Goal: Task Accomplishment & Management: Complete application form

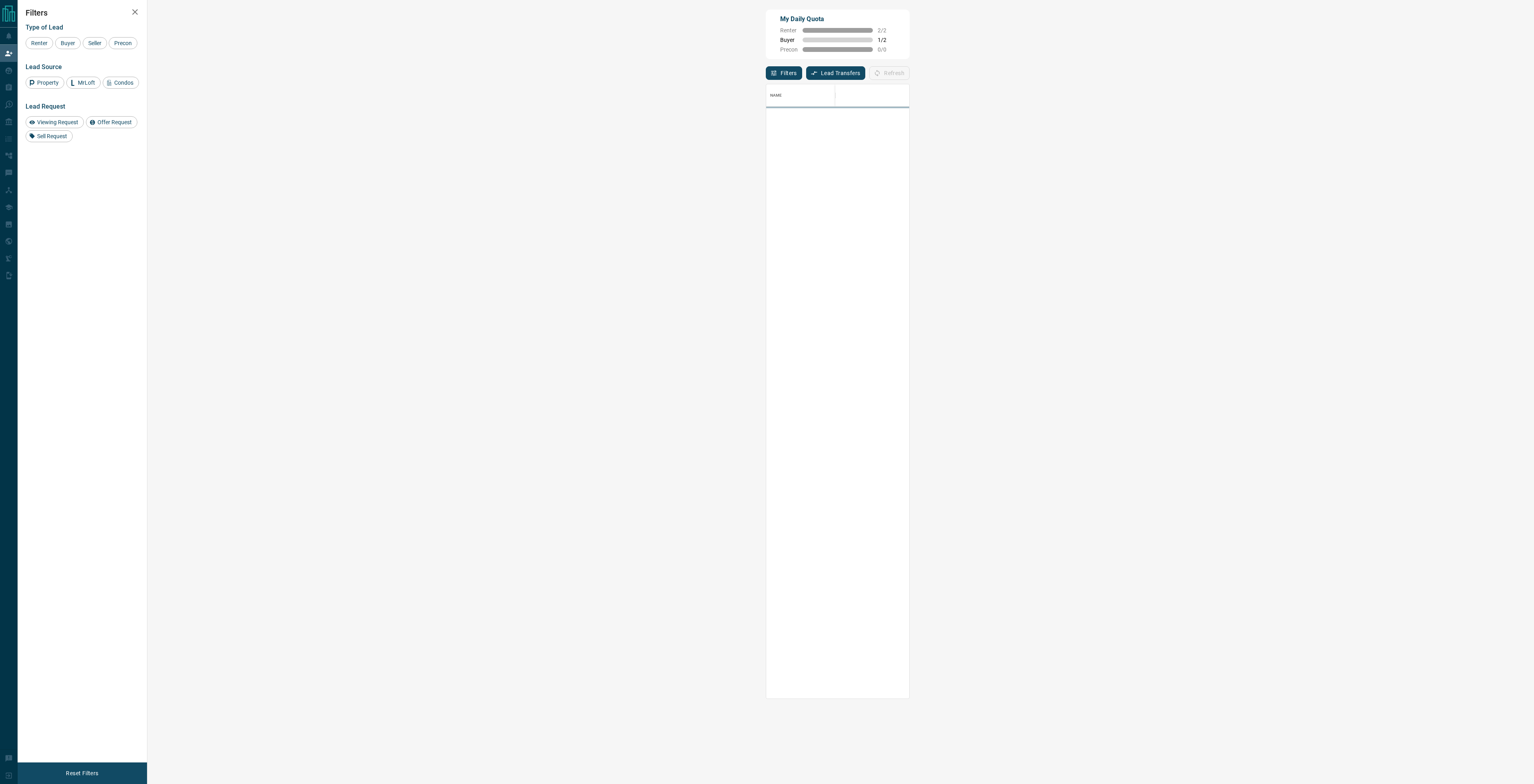
scroll to position [609, 1364]
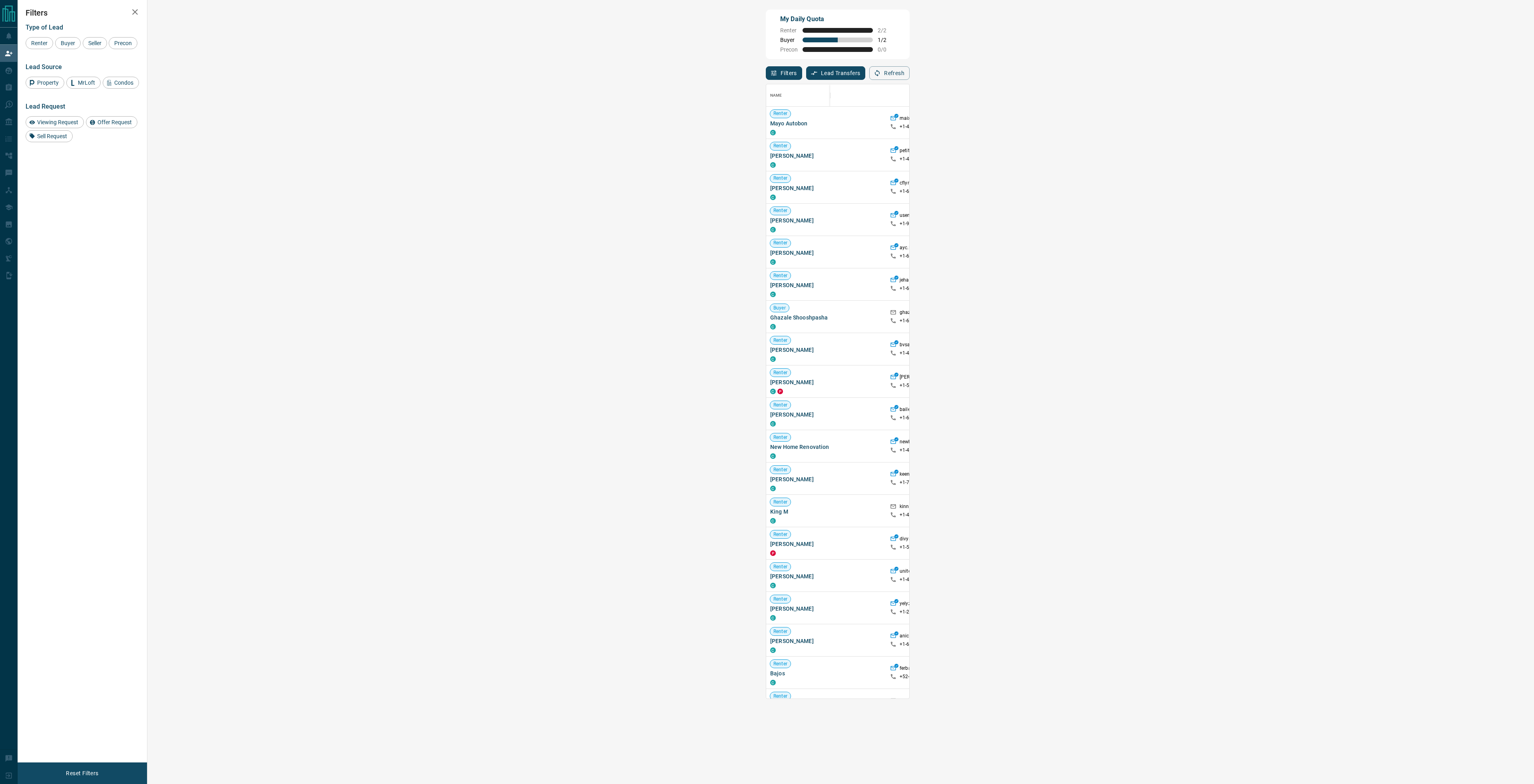
click at [1230, 192] on div "Viewing Request ( 1 )" at bounding box center [1257, 187] width 55 height 10
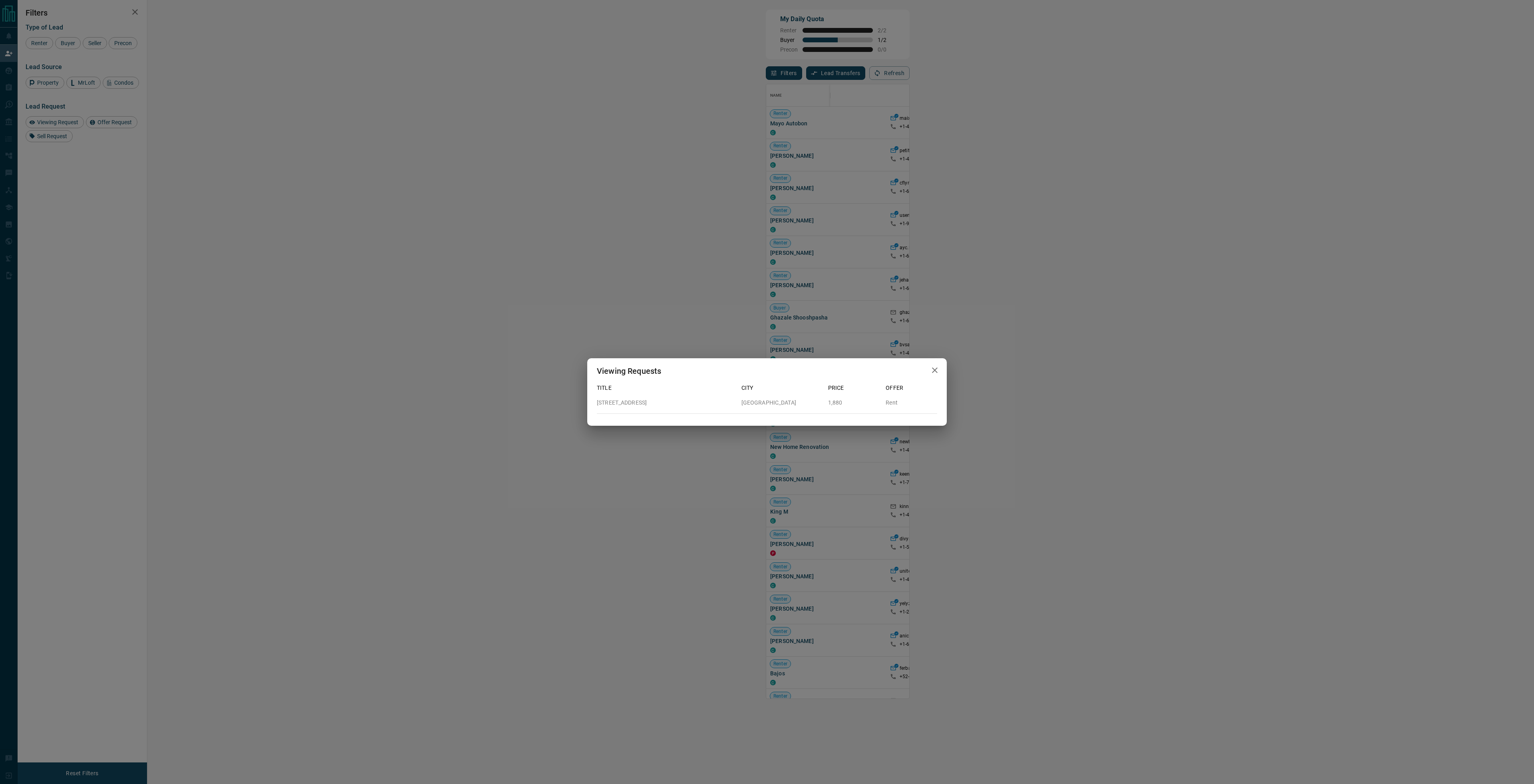
click at [713, 59] on div "Viewing Requests Title City Price Offer [STREET_ADDRESS] 1,880 Rent" at bounding box center [767, 392] width 1534 height 784
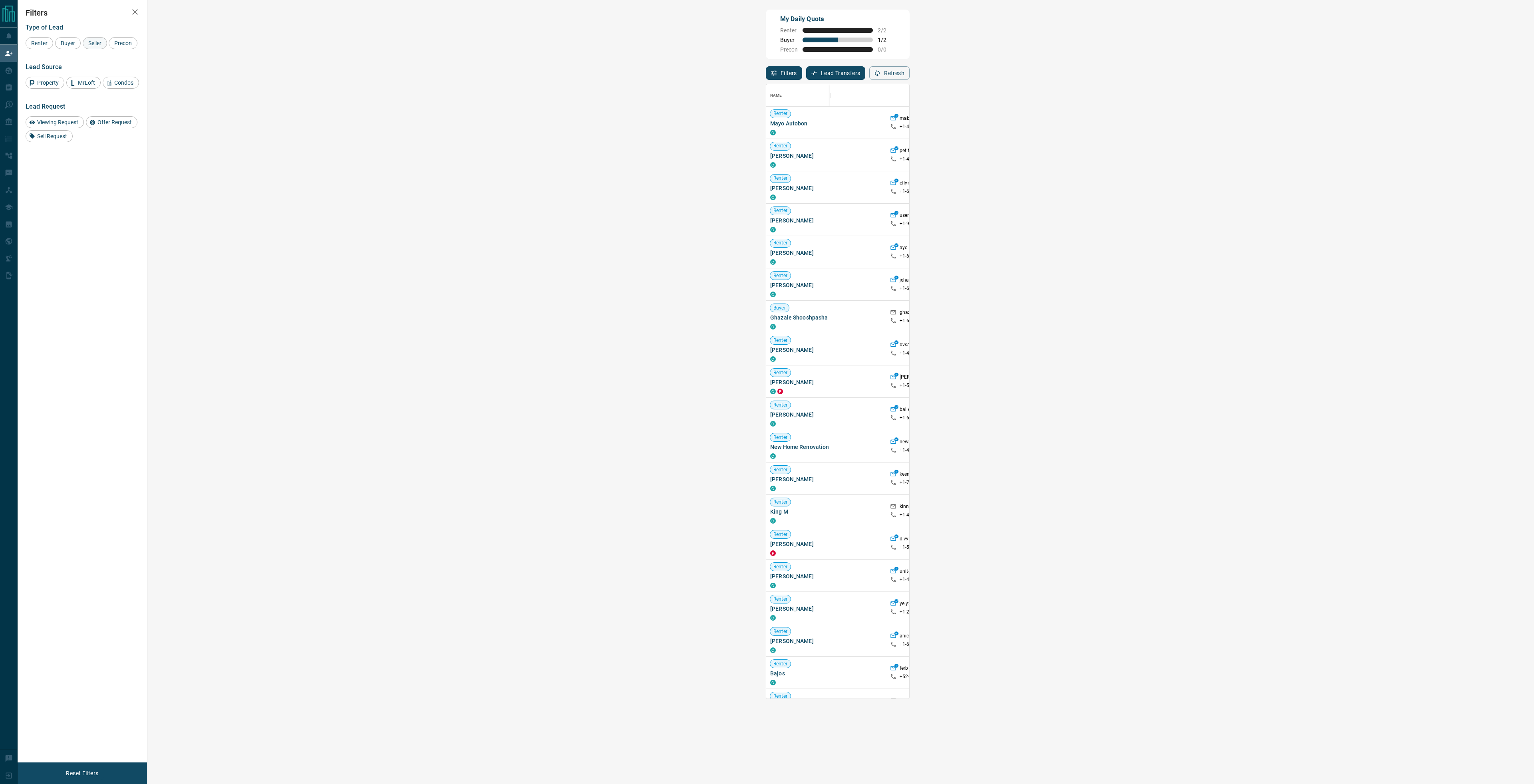
drag, startPoint x: 62, startPoint y: 42, endPoint x: 86, endPoint y: 39, distance: 24.2
click at [62, 43] on span "Buyer" at bounding box center [67, 43] width 20 height 7
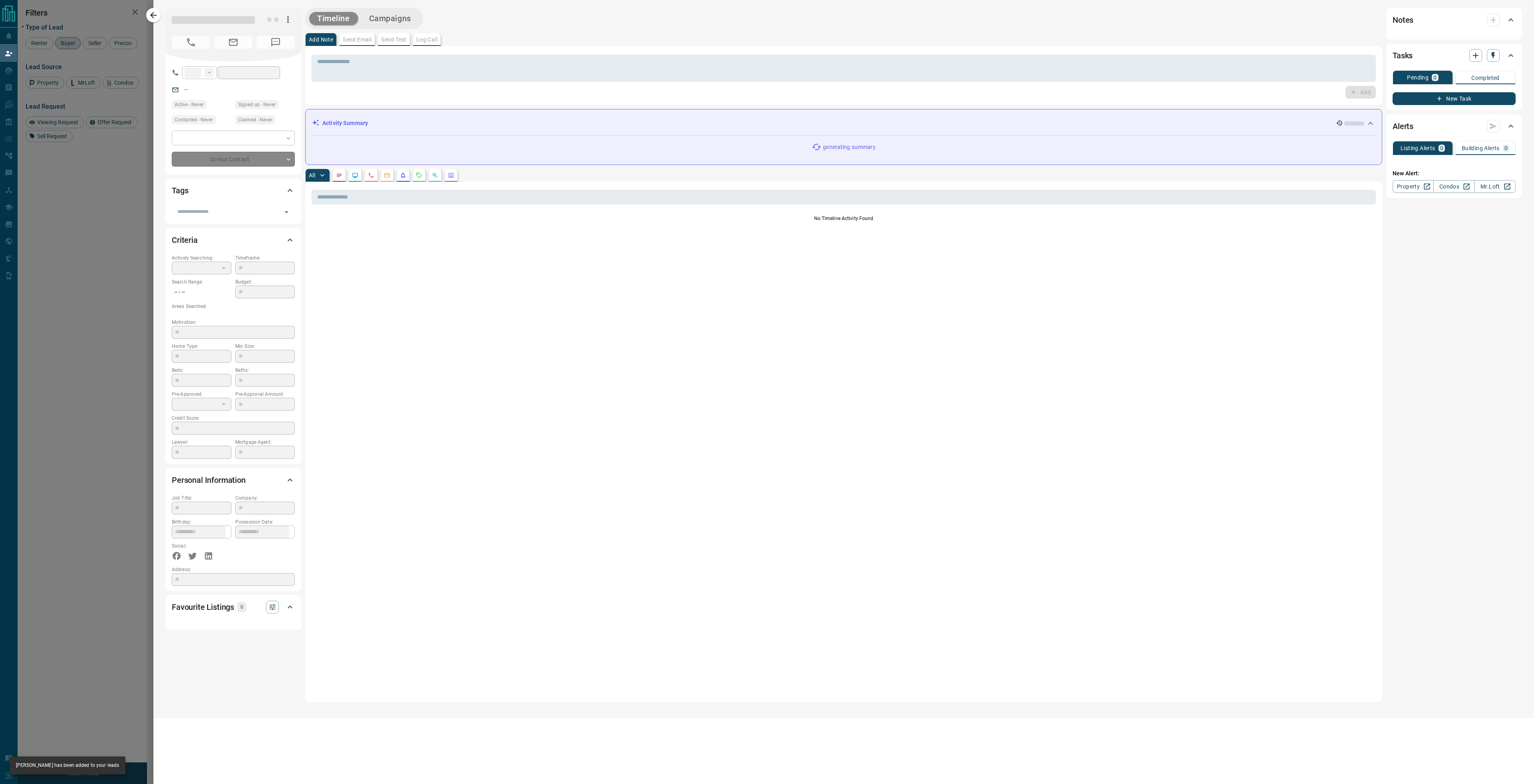
type input "**"
type input "**********"
type input "**"
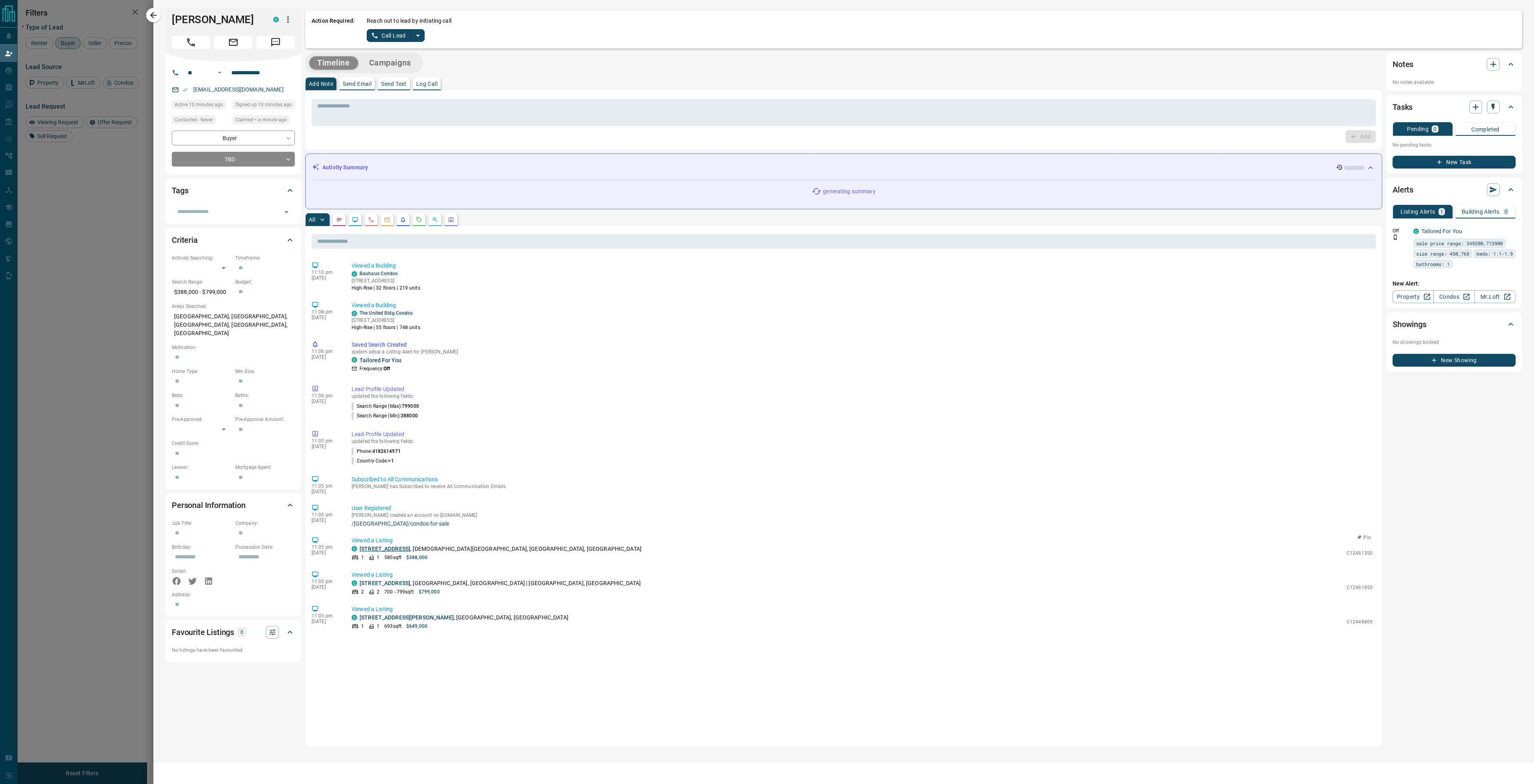
click at [404, 550] on link "[STREET_ADDRESS]" at bounding box center [385, 549] width 51 height 7
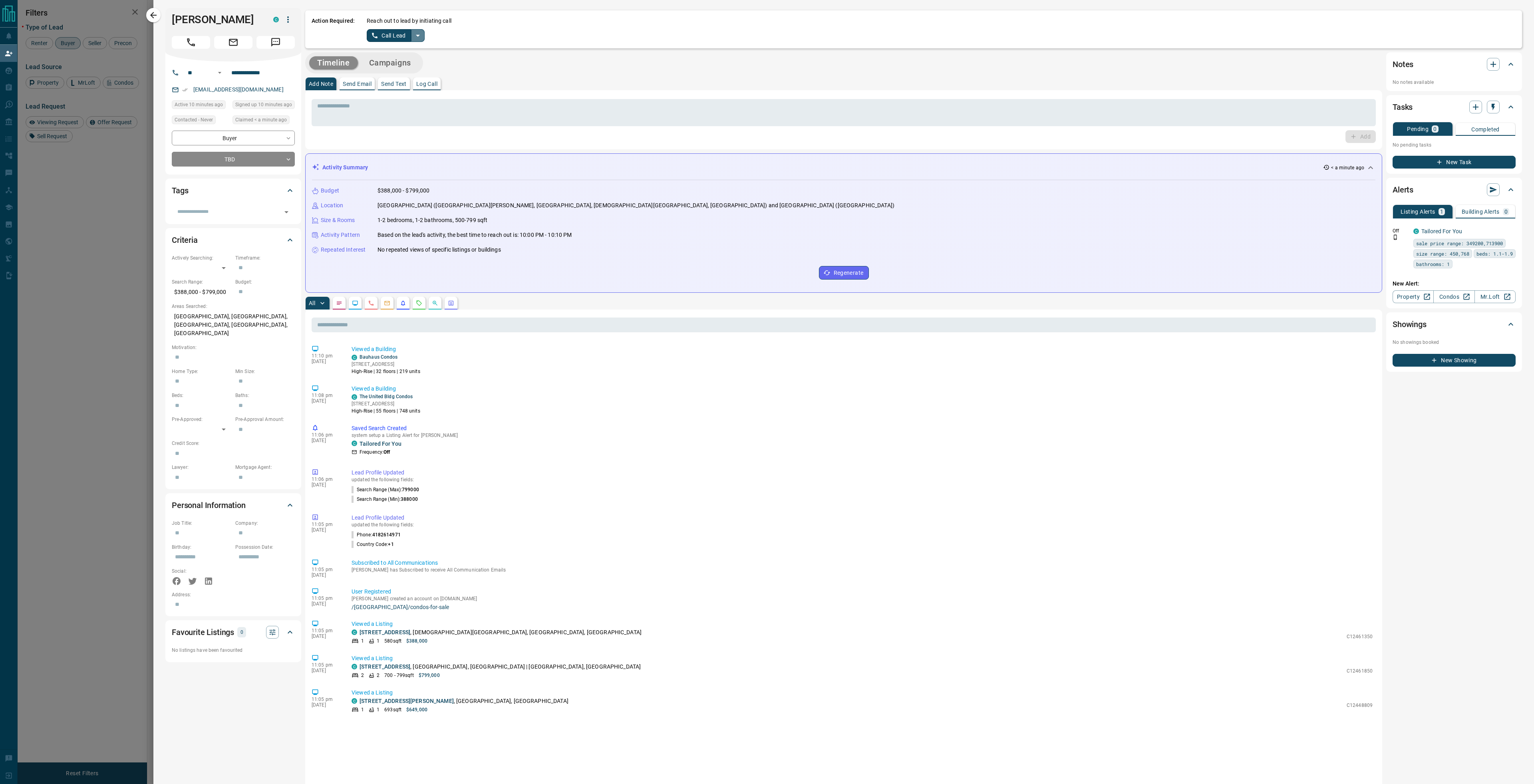
click at [420, 39] on icon "split button" at bounding box center [418, 36] width 9 height 9
click at [402, 66] on li "Log Manual Call" at bounding box center [396, 62] width 49 height 12
click at [392, 40] on button "Log Manual Call" at bounding box center [393, 36] width 53 height 13
click at [392, 40] on button "No" at bounding box center [389, 35] width 14 height 12
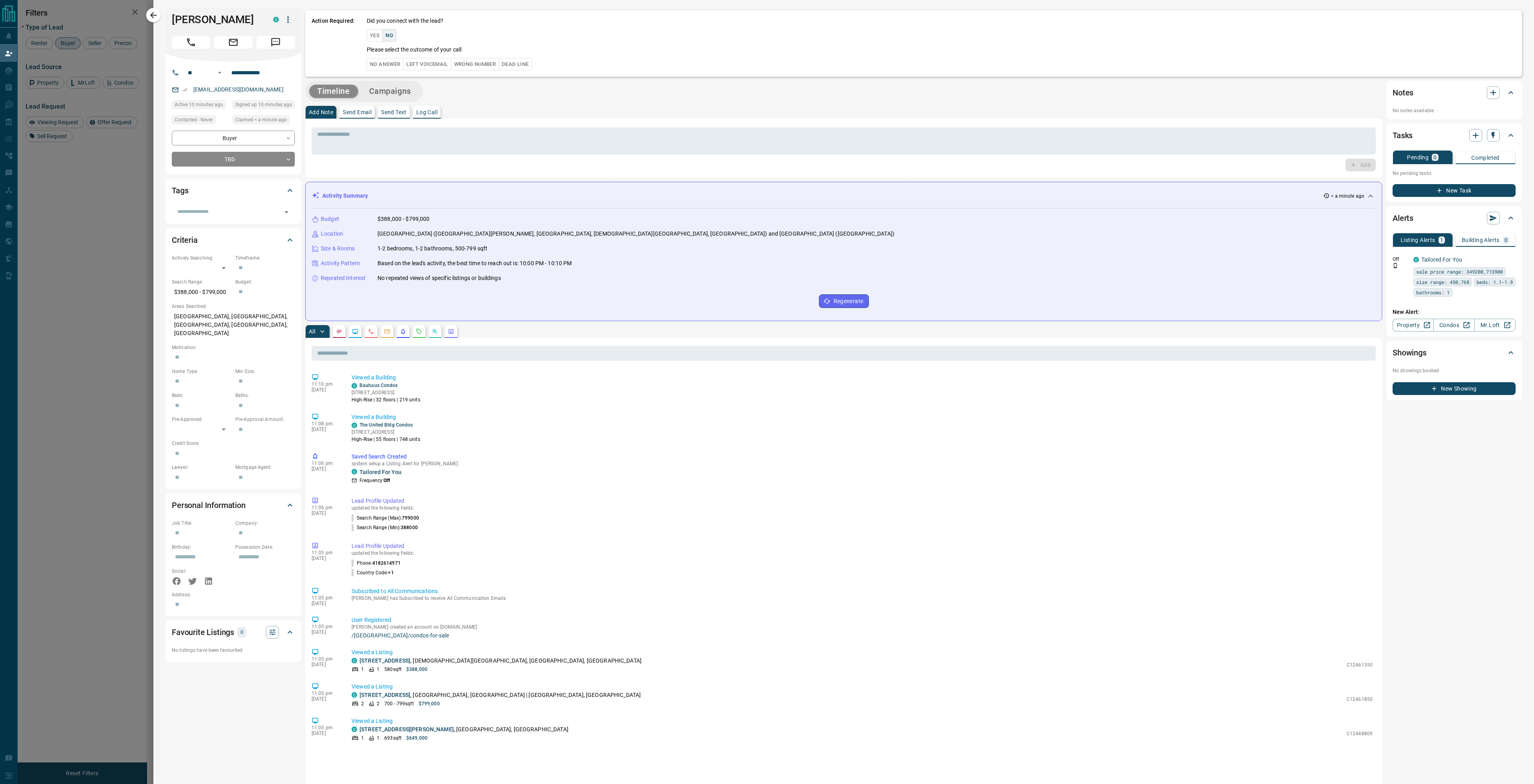
click at [384, 62] on button "No Answer" at bounding box center [384, 63] width 37 height 12
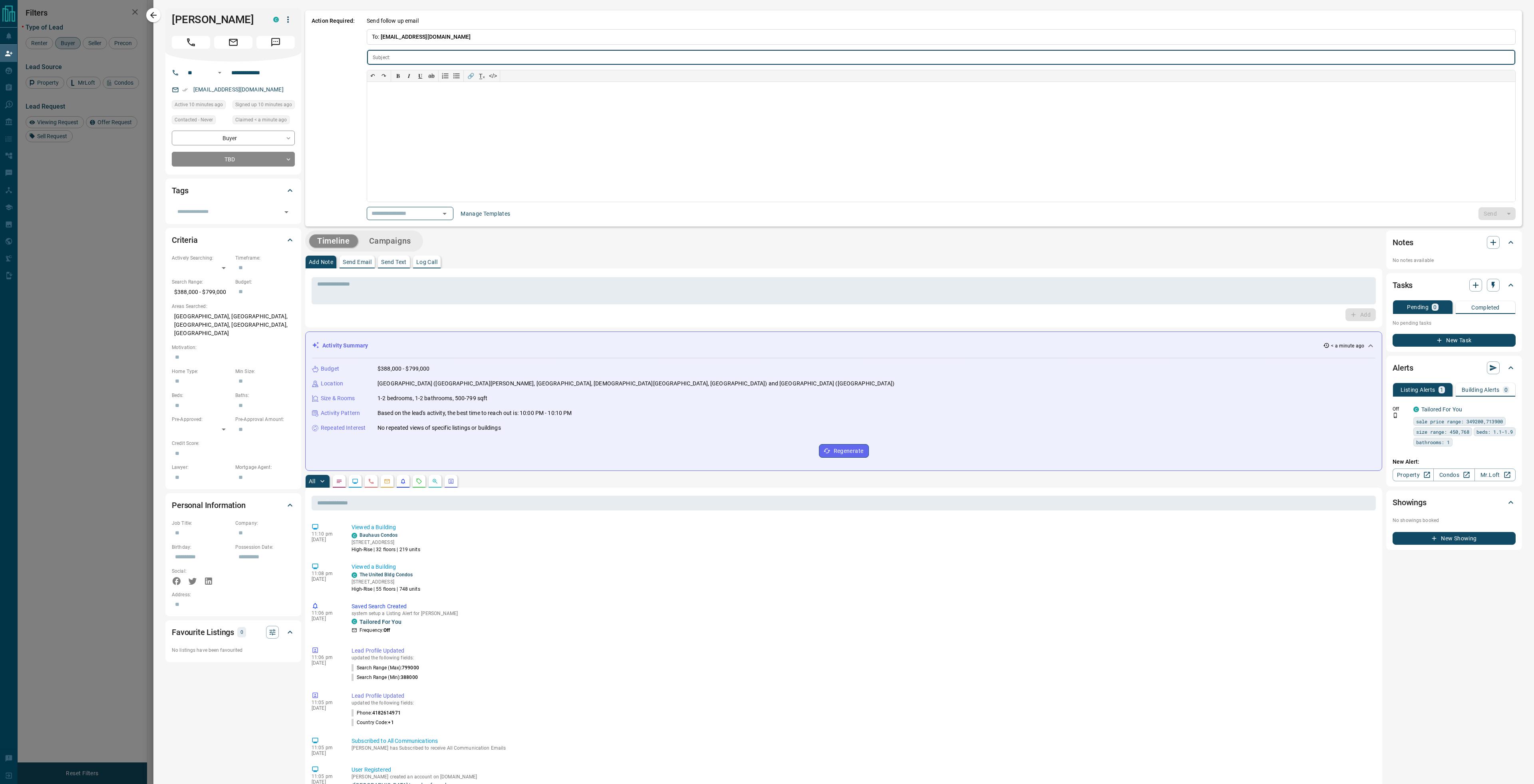
type input "**********"
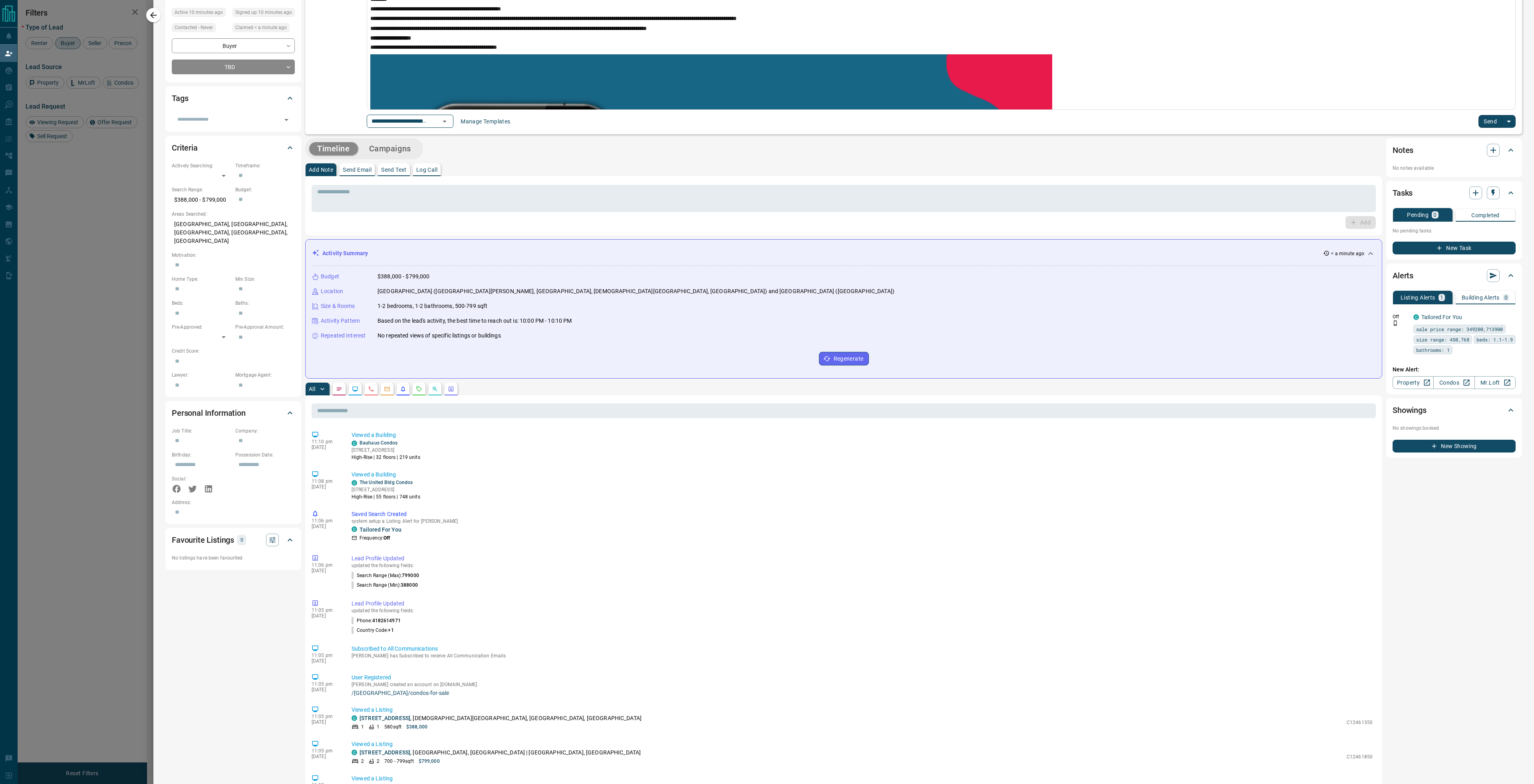
scroll to position [0, 0]
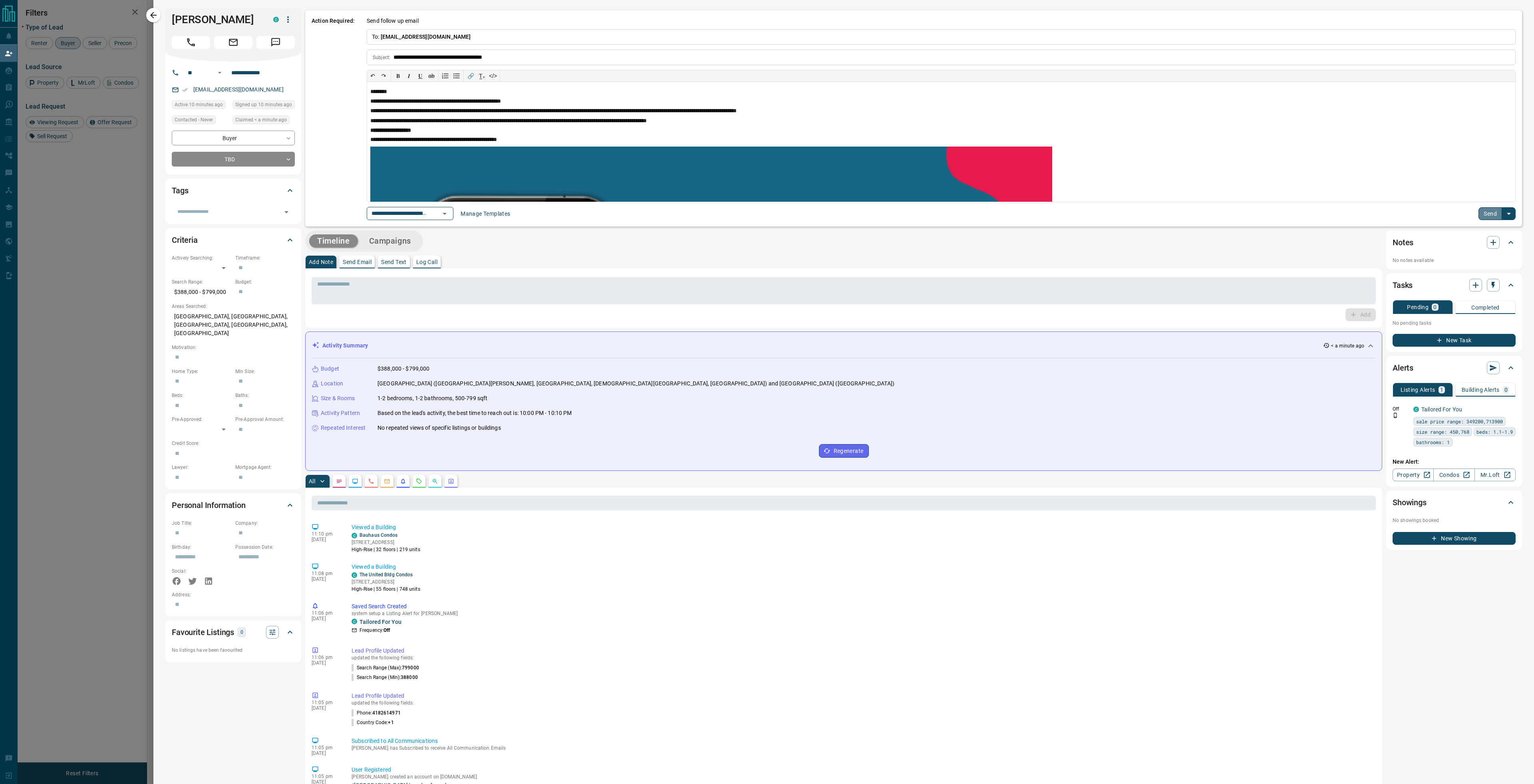
click at [1478, 215] on button "Send" at bounding box center [1490, 214] width 24 height 13
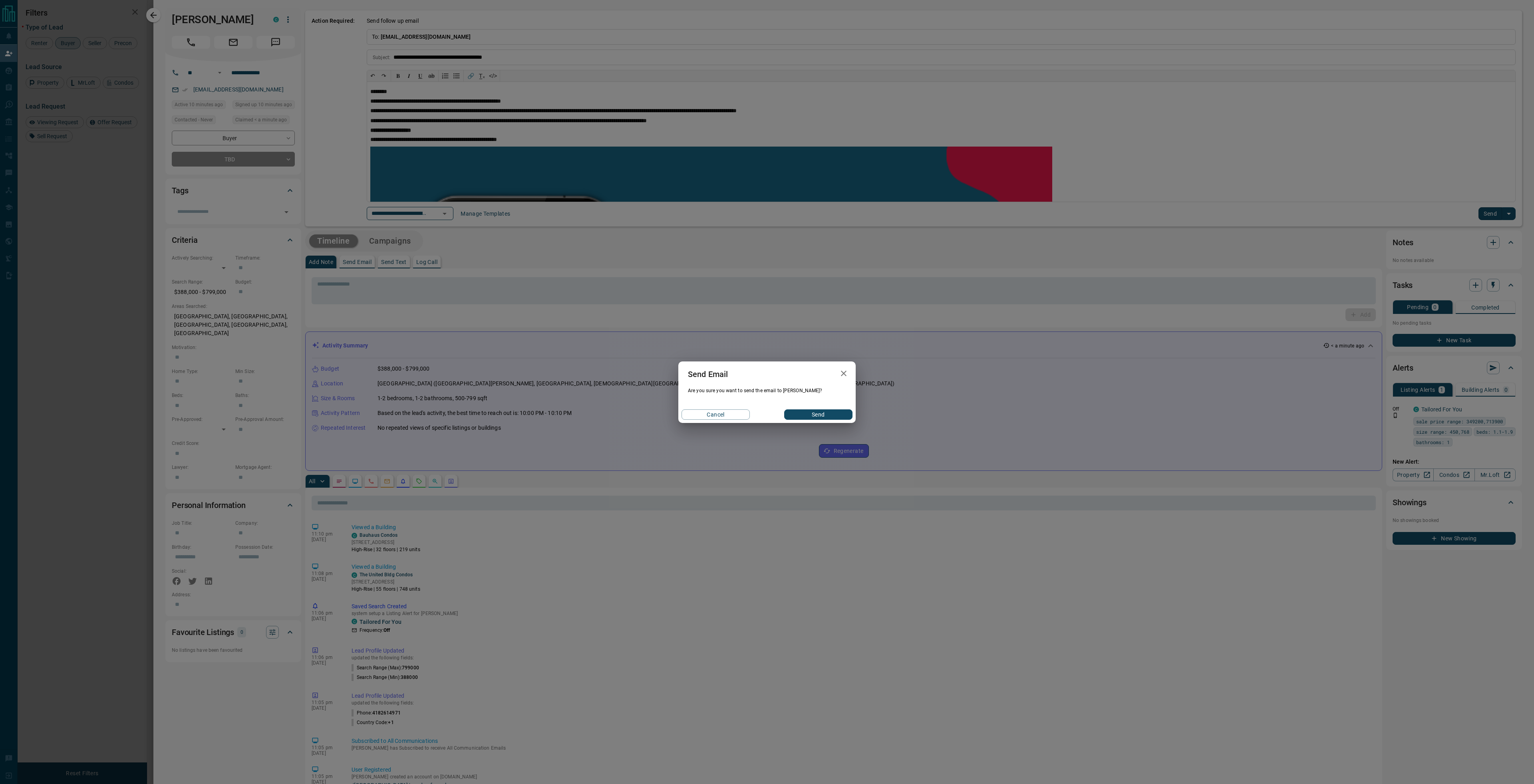
click at [831, 417] on button "Send" at bounding box center [818, 415] width 68 height 10
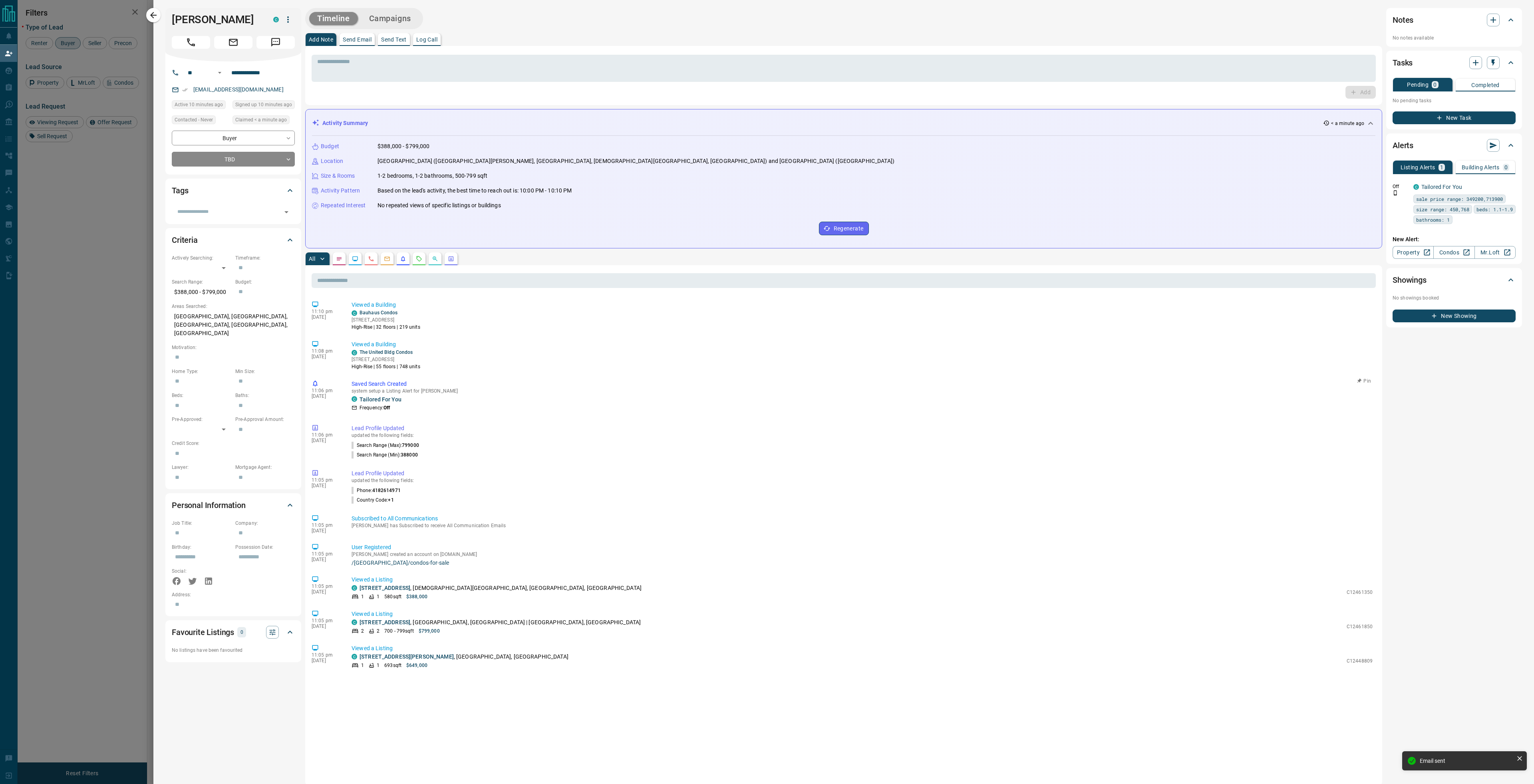
click at [155, 17] on icon "button" at bounding box center [153, 15] width 9 height 9
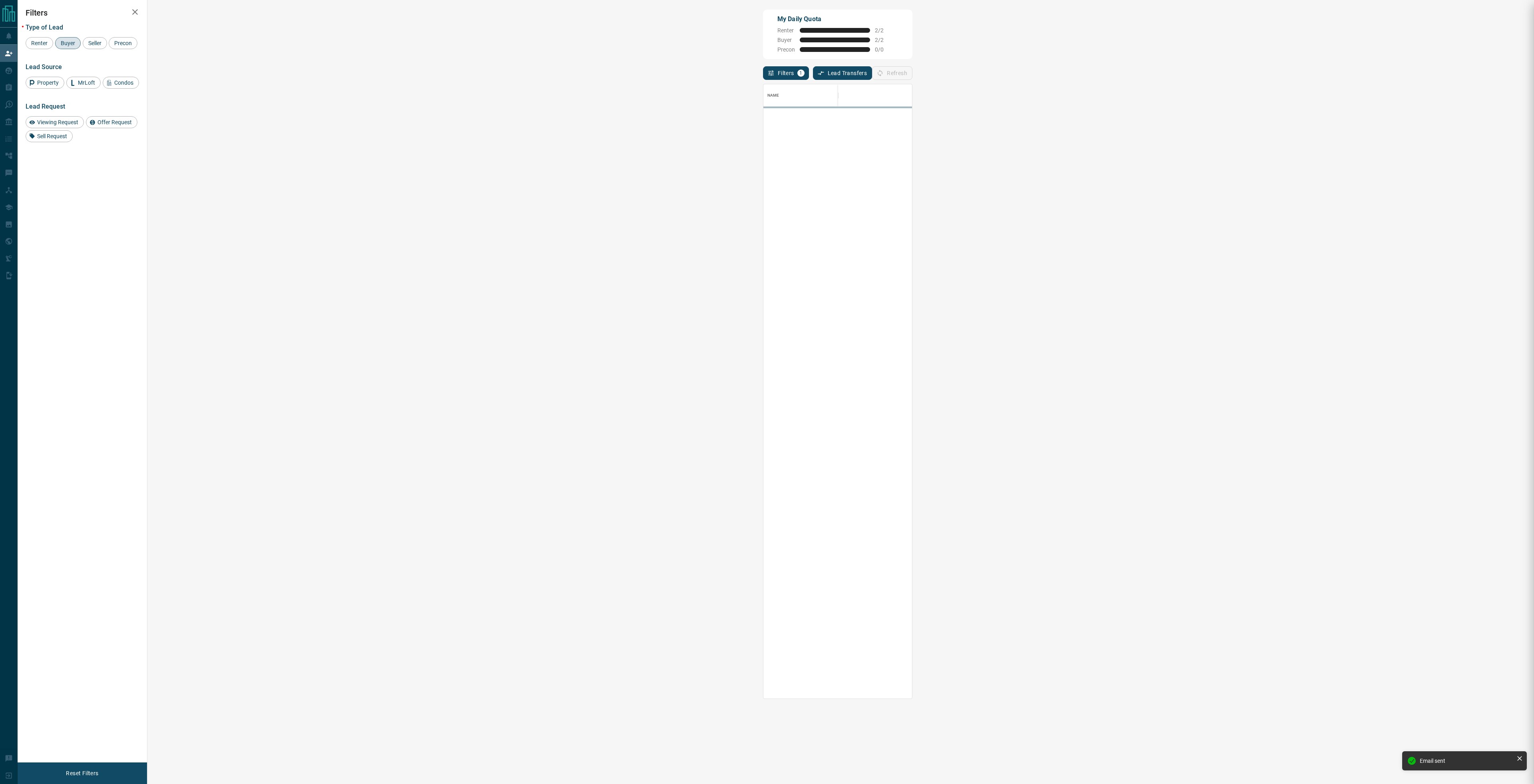
scroll to position [609, 1364]
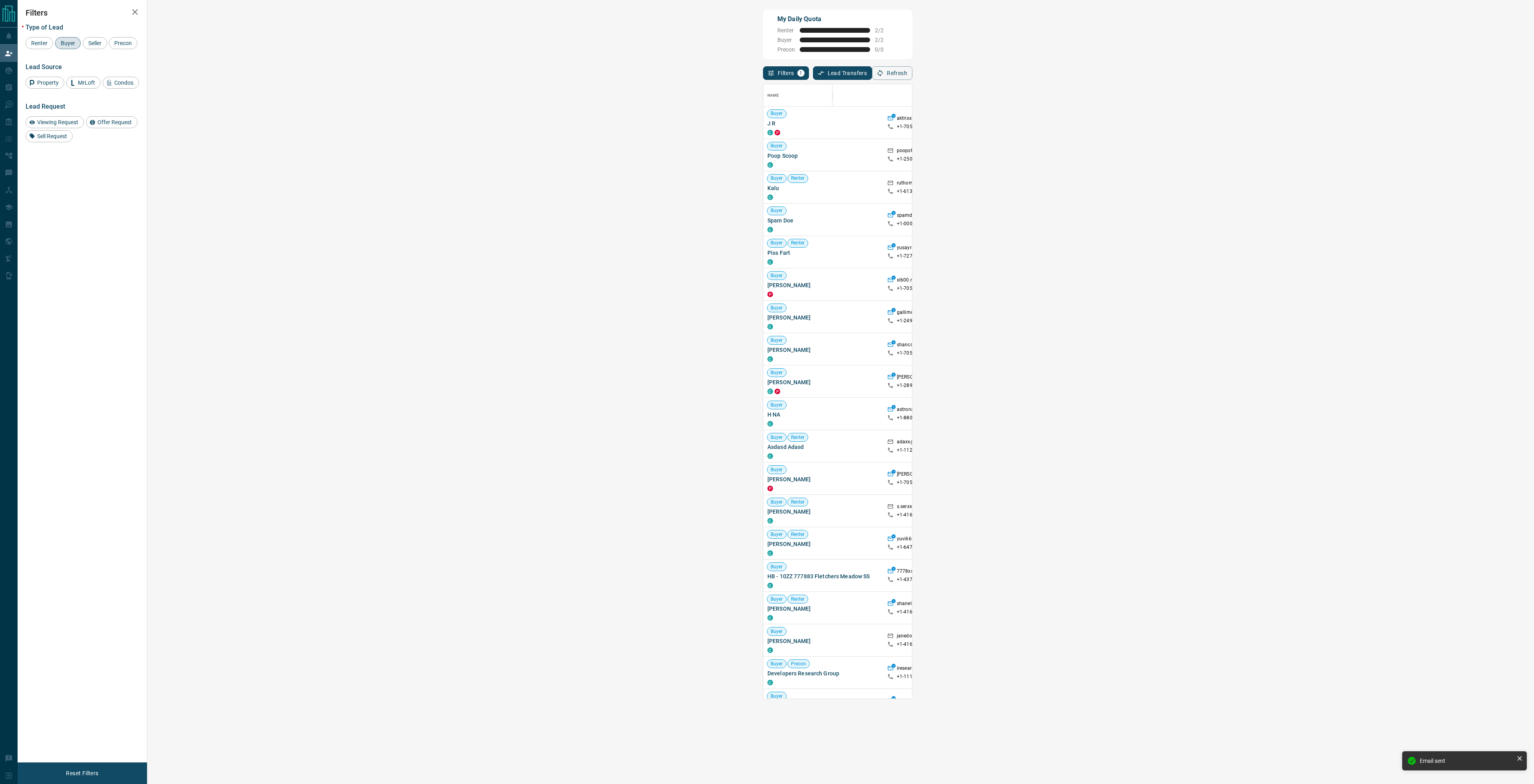
click at [63, 46] on span "Buyer" at bounding box center [67, 43] width 20 height 7
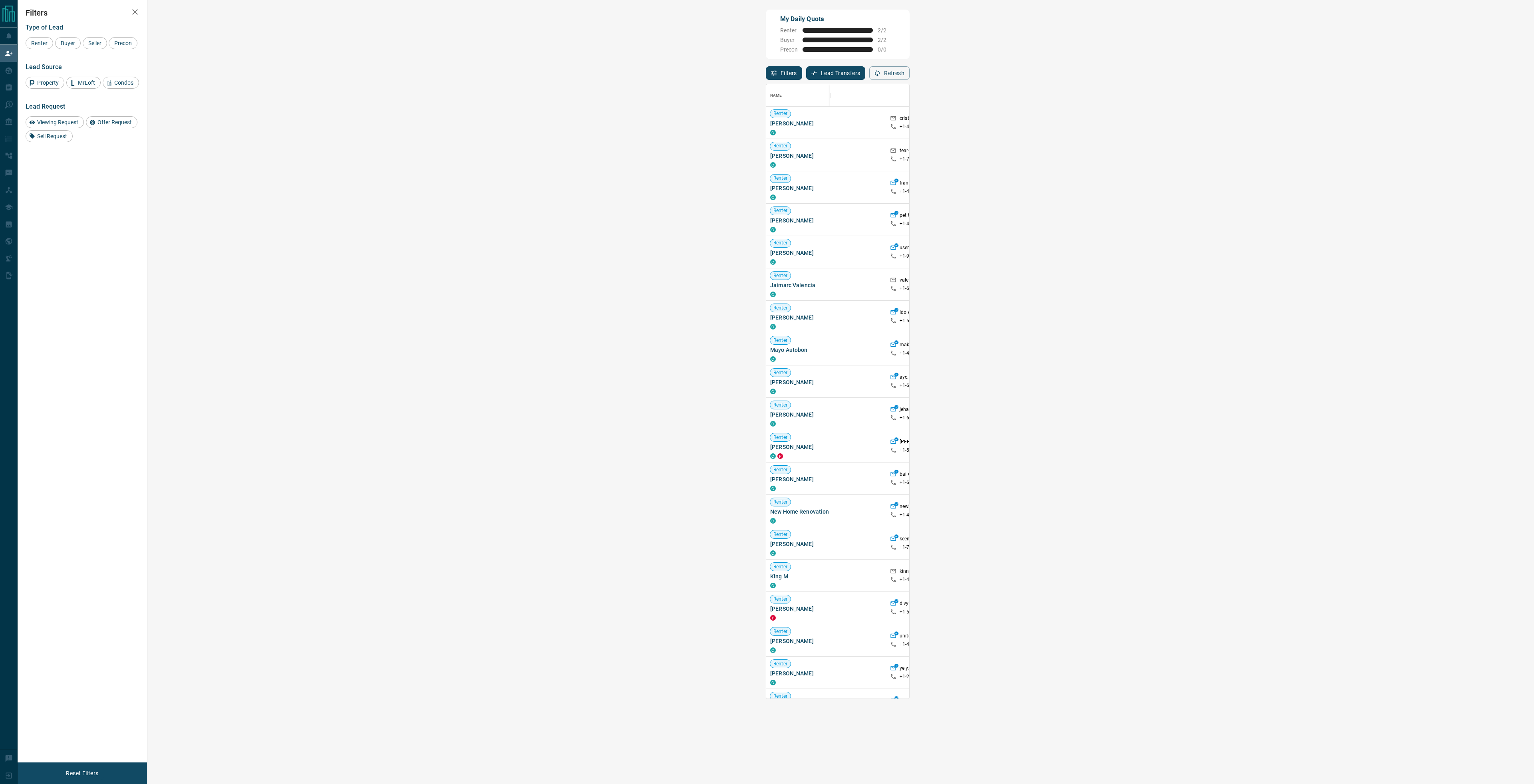
click at [1238, 256] on span "Viewing Request ( 1 )" at bounding box center [1260, 252] width 44 height 8
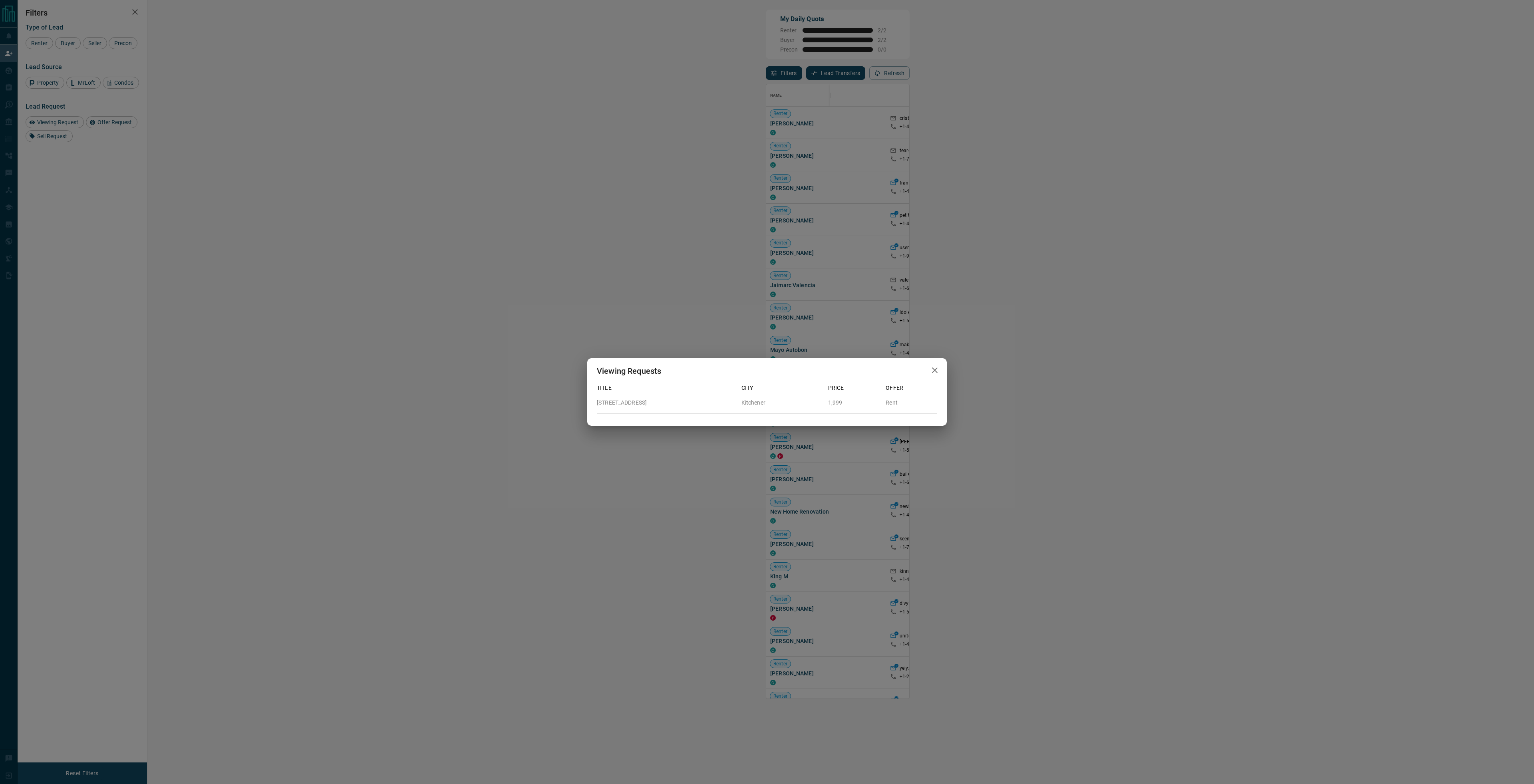
click at [634, 256] on div "Viewing Requests Title City Price Offer [STREET_ADDRESS] 1,999 Rent" at bounding box center [767, 392] width 1534 height 784
